Goal: Ask a question

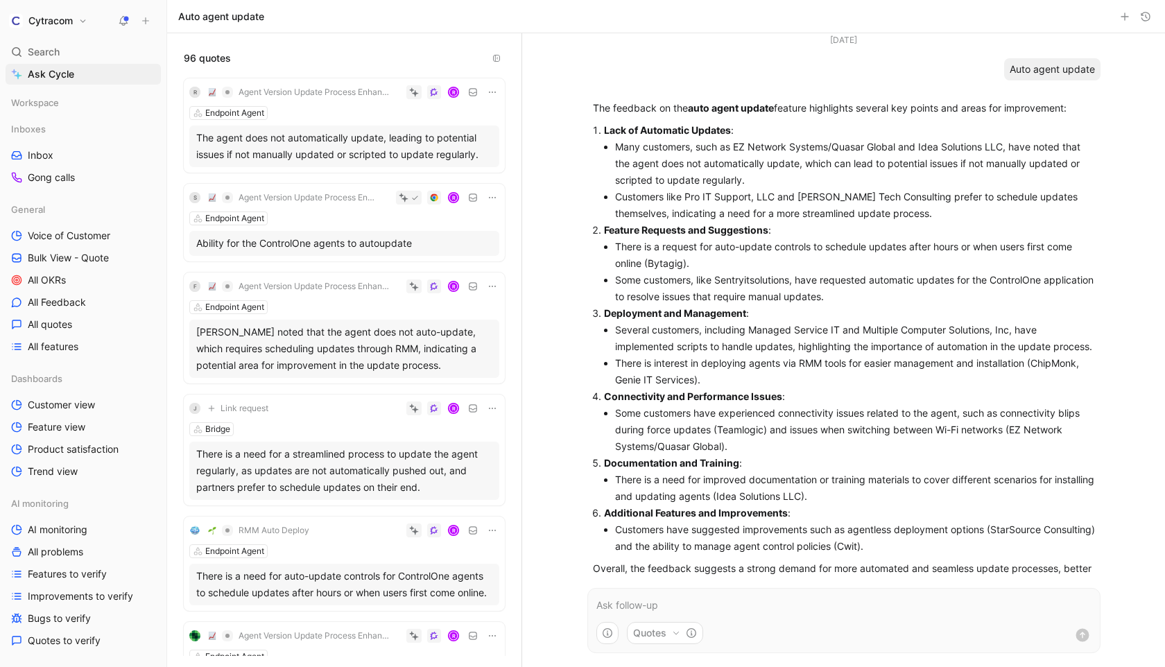
click at [623, 597] on p at bounding box center [844, 605] width 495 height 17
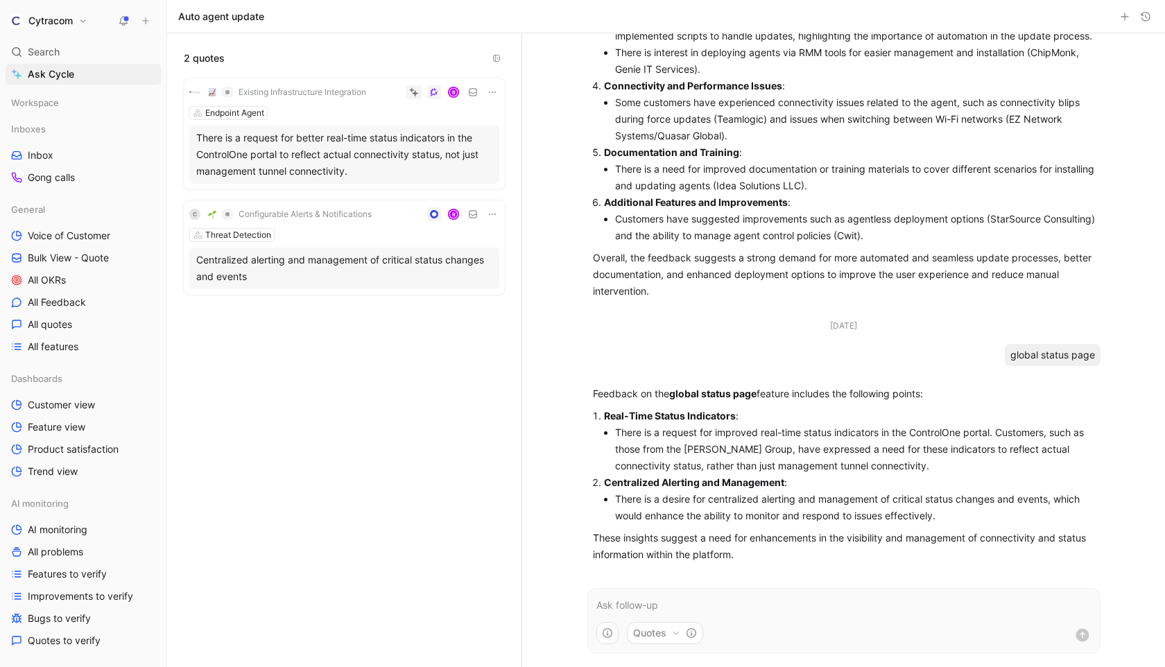
scroll to position [327, 0]
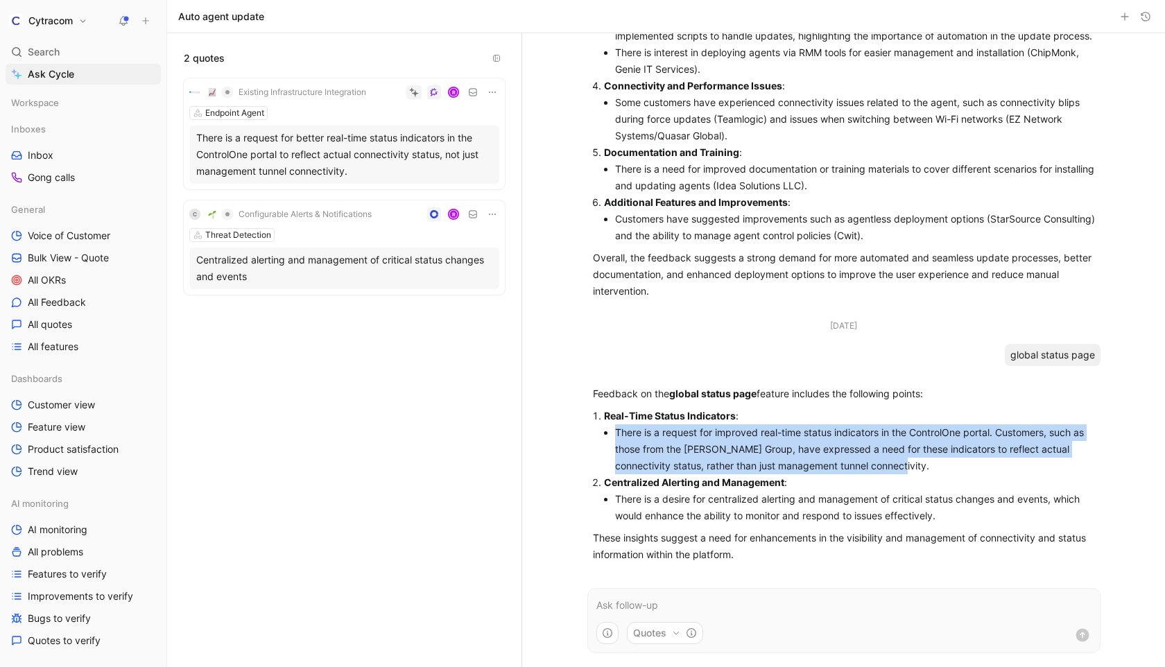
drag, startPoint x: 928, startPoint y: 467, endPoint x: 602, endPoint y: 435, distance: 327.6
click at [602, 435] on ol "Real-Time Status Indicators : There is a request for improved real-time status …" at bounding box center [844, 466] width 502 height 117
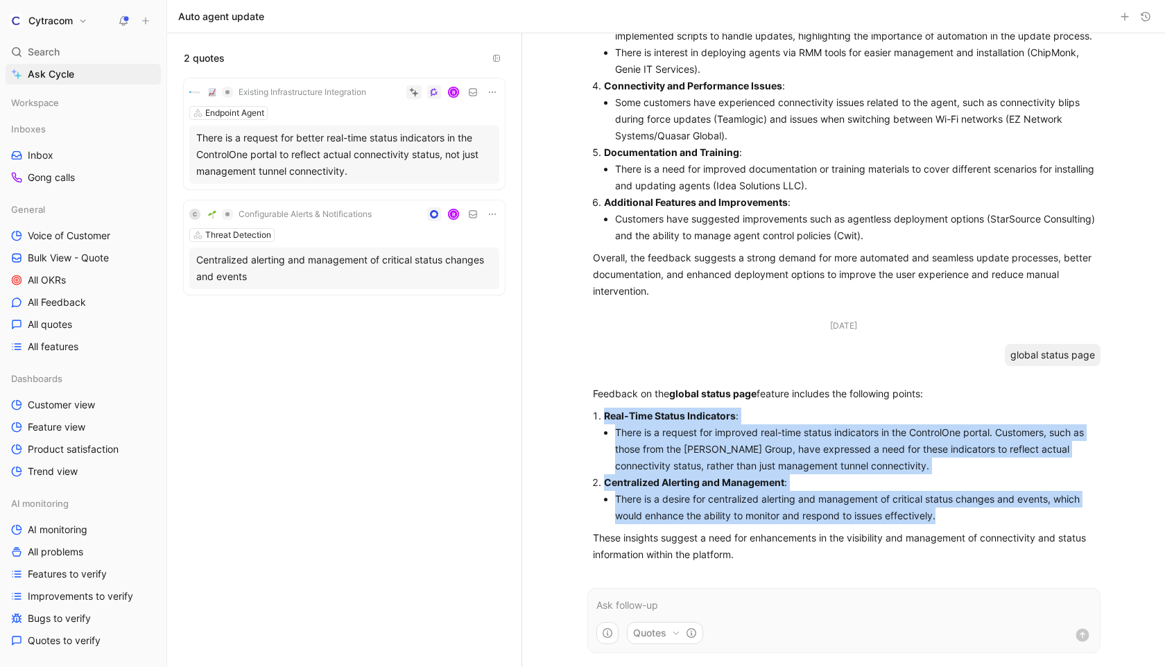
drag, startPoint x: 944, startPoint y: 517, endPoint x: 601, endPoint y: 422, distance: 356.3
click at [601, 422] on ol "Real-Time Status Indicators : There is a request for improved real-time status …" at bounding box center [844, 466] width 502 height 117
copy ol "Real-Time Status Indicators : There is a request for improved real-time status …"
click at [835, 463] on li "There is a request for improved real-time status indicators in the ControlOne p…" at bounding box center [855, 450] width 480 height 50
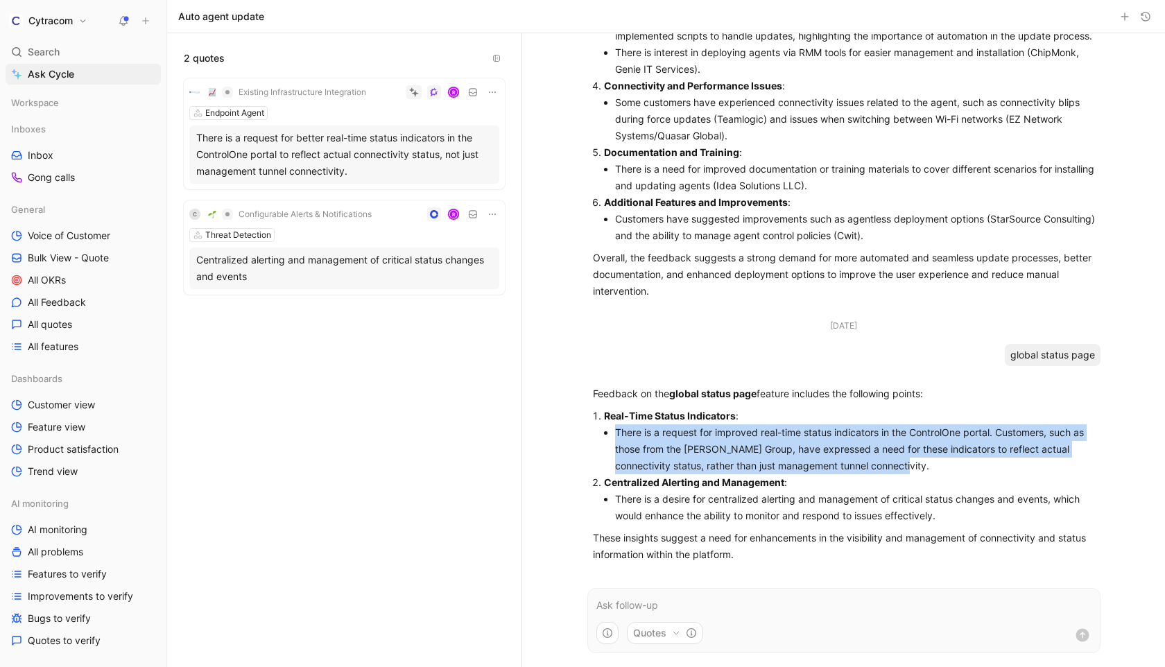
drag, startPoint x: 954, startPoint y: 468, endPoint x: 603, endPoint y: 434, distance: 352.6
click at [615, 434] on li "There is a request for improved real-time status indicators in the ControlOne p…" at bounding box center [855, 450] width 480 height 50
copy li "There is a request for improved real-time status indicators in the ControlOne p…"
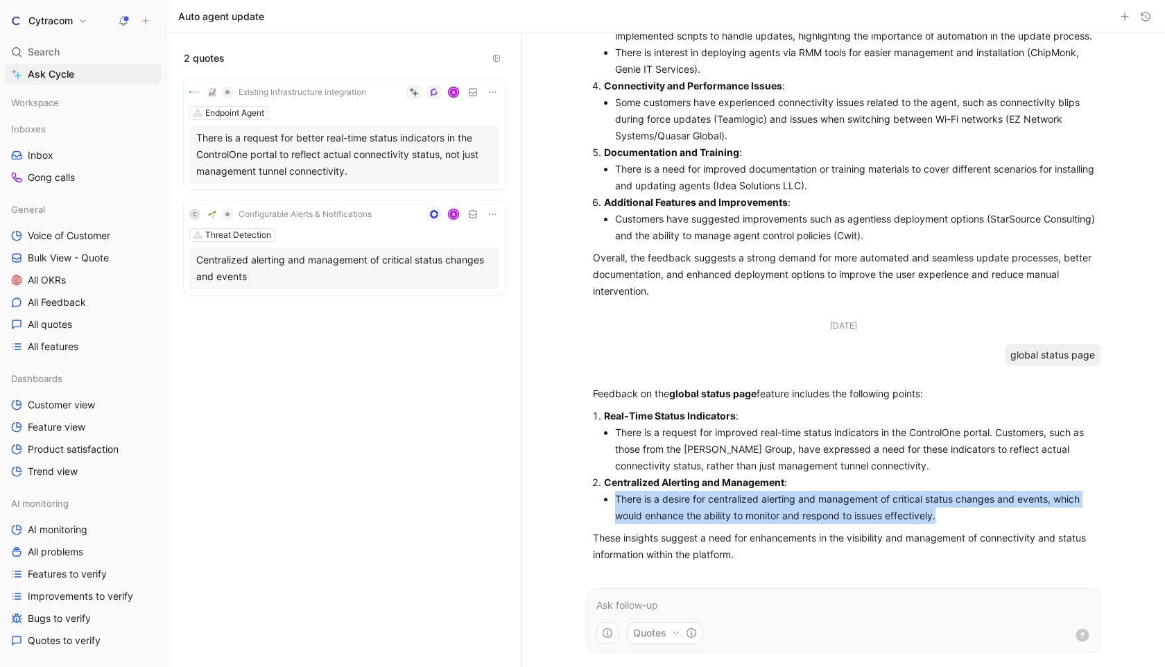
drag, startPoint x: 616, startPoint y: 500, endPoint x: 977, endPoint y: 517, distance: 361.8
click at [977, 517] on li "There is a desire for centralized alerting and management of critical status ch…" at bounding box center [855, 507] width 480 height 33
copy li "There is a desire for centralized alerting and management of critical status ch…"
